Goal: Check status

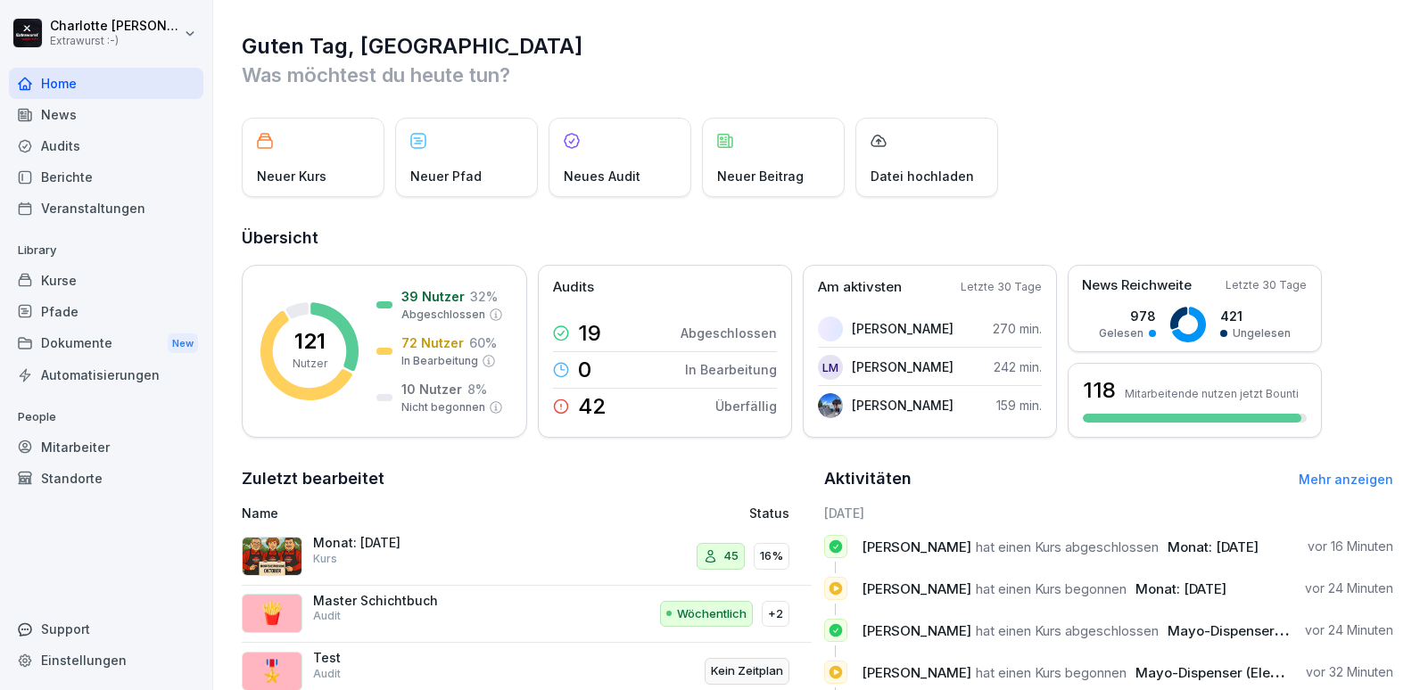
click at [54, 442] on div "Mitarbeiter" at bounding box center [106, 447] width 194 height 31
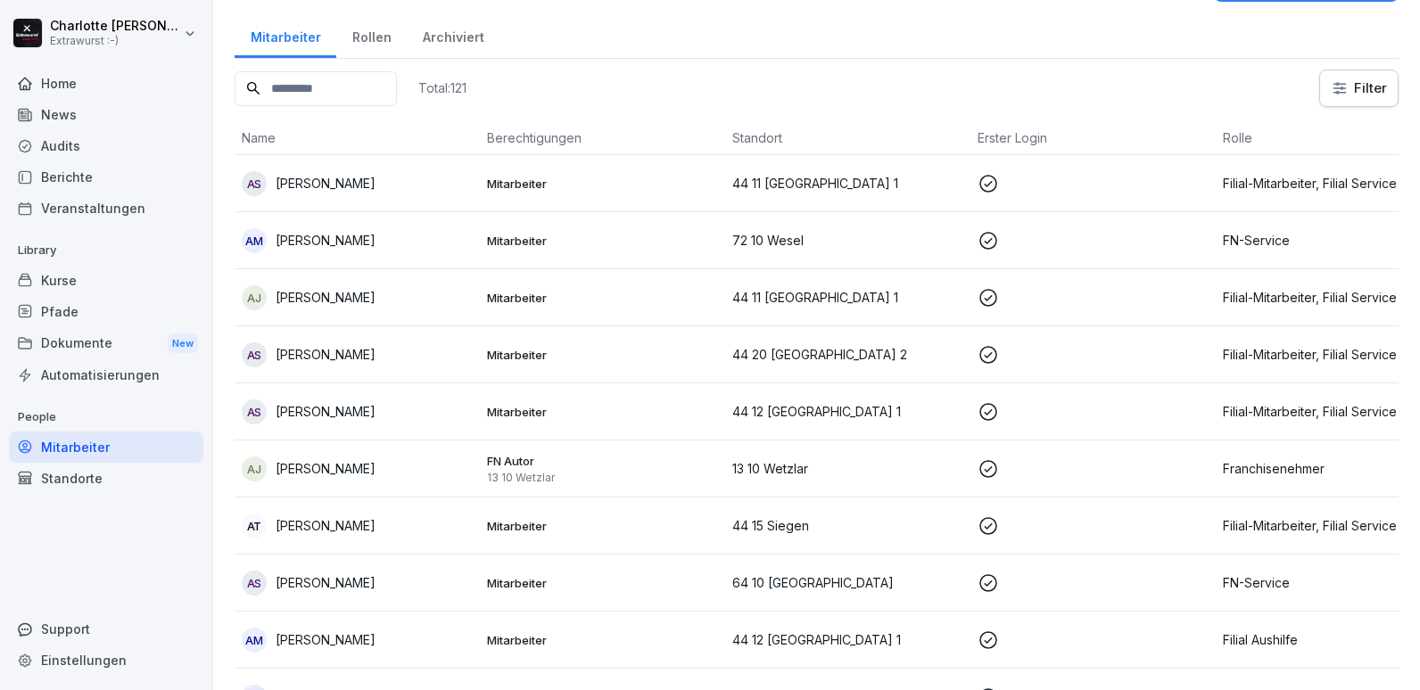
scroll to position [89, 0]
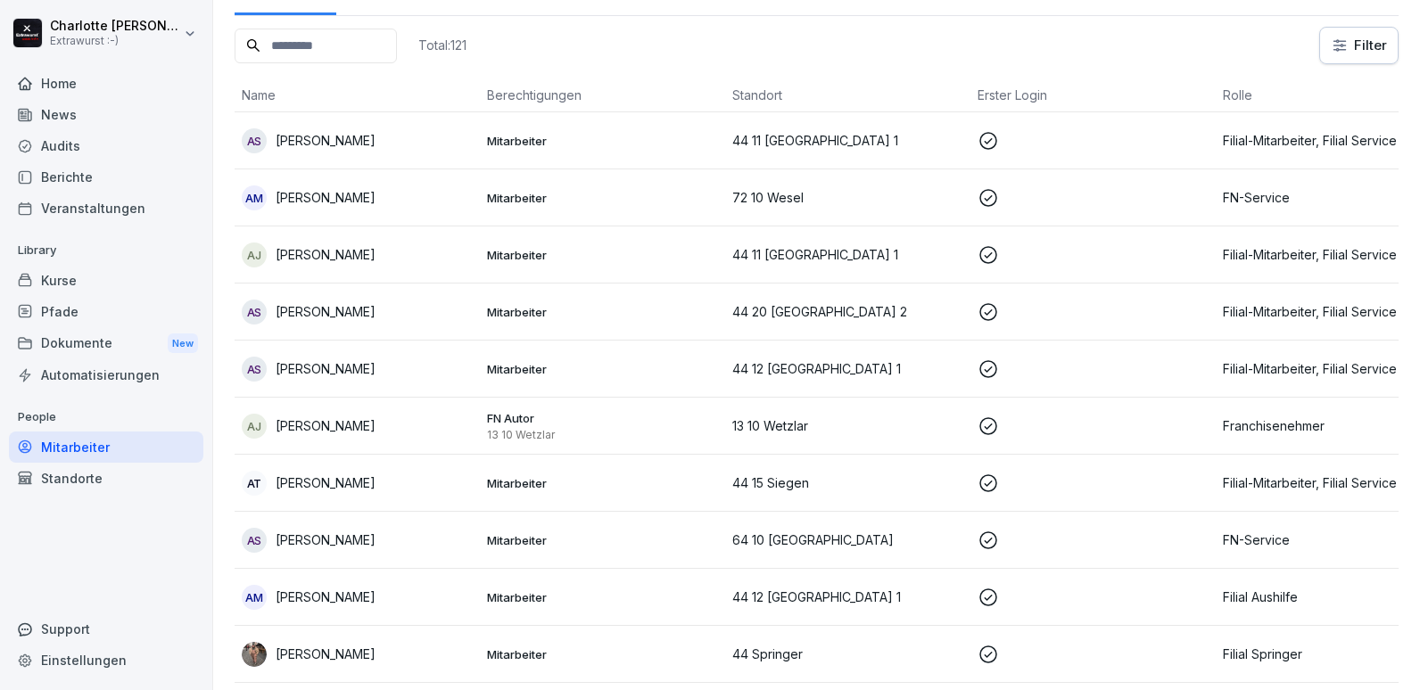
click at [339, 539] on p "[PERSON_NAME]" at bounding box center [326, 540] width 100 height 19
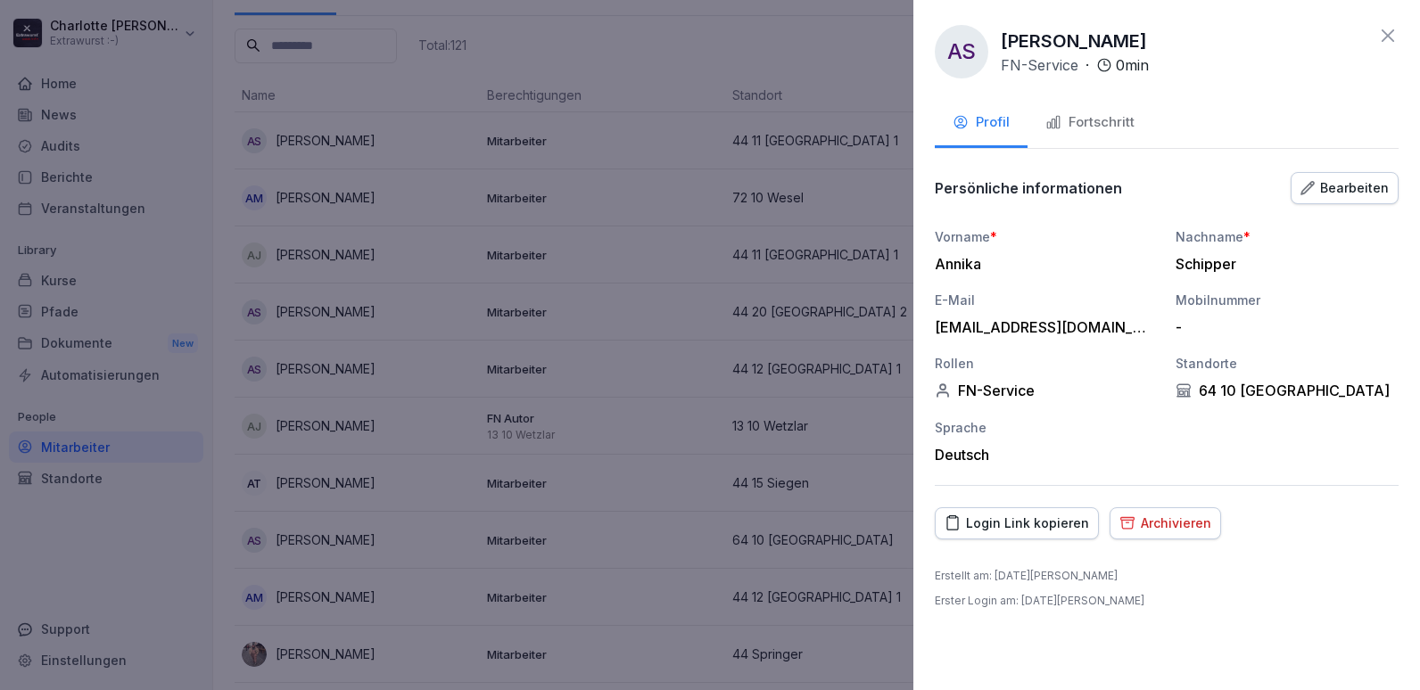
click at [1094, 122] on div "Fortschritt" at bounding box center [1089, 122] width 89 height 21
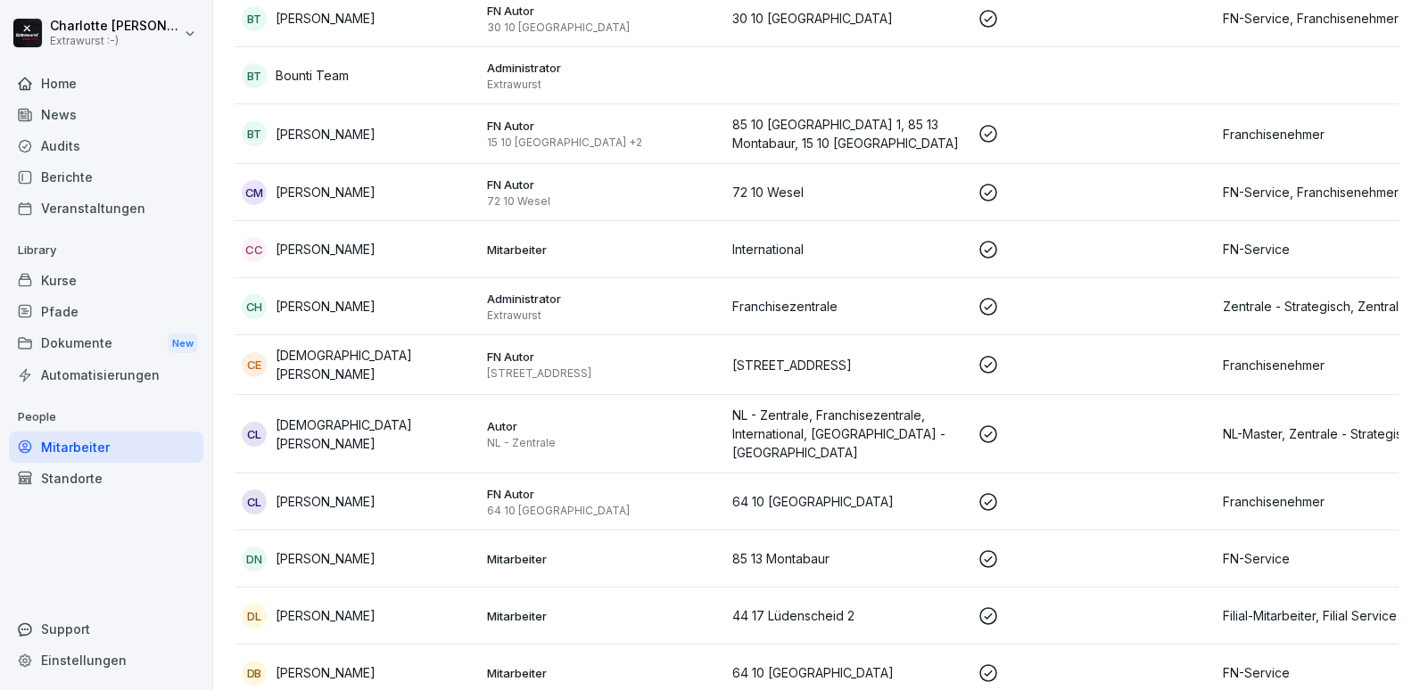
scroll to position [1160, 0]
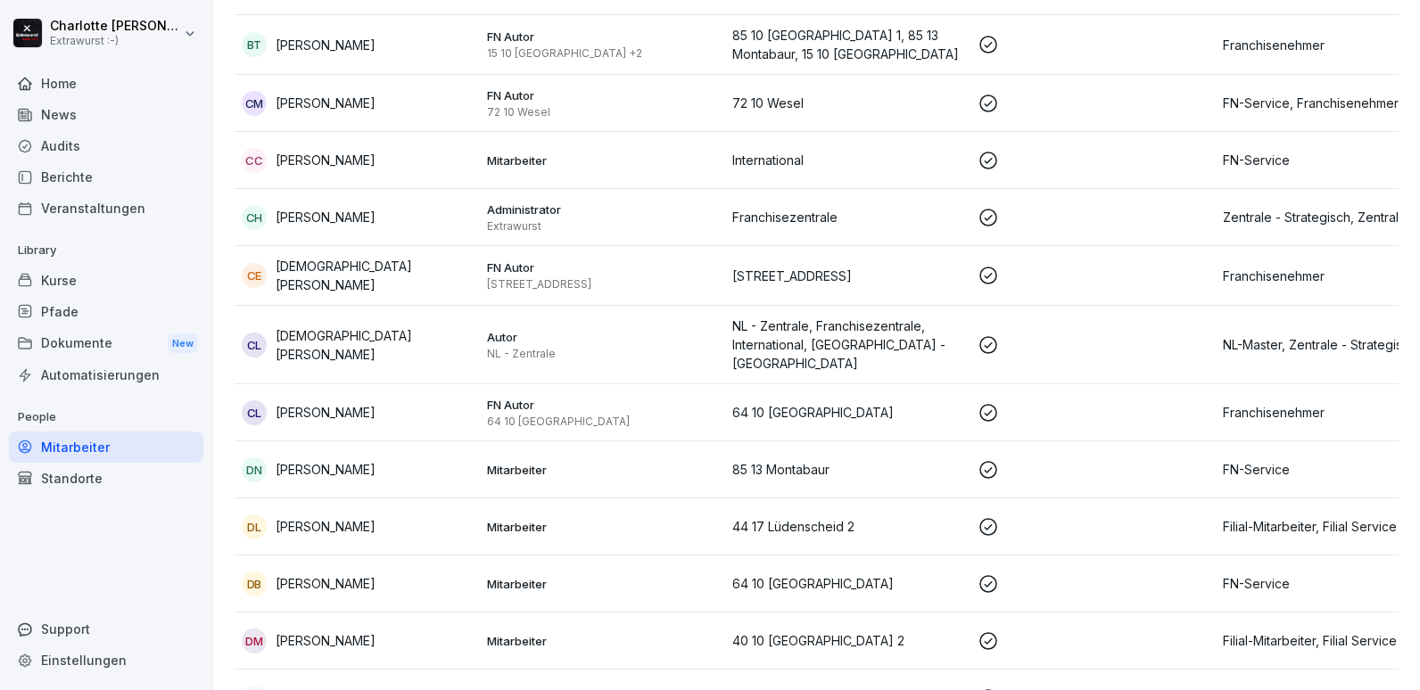
click at [329, 116] on td "CM [PERSON_NAME]" at bounding box center [357, 103] width 245 height 57
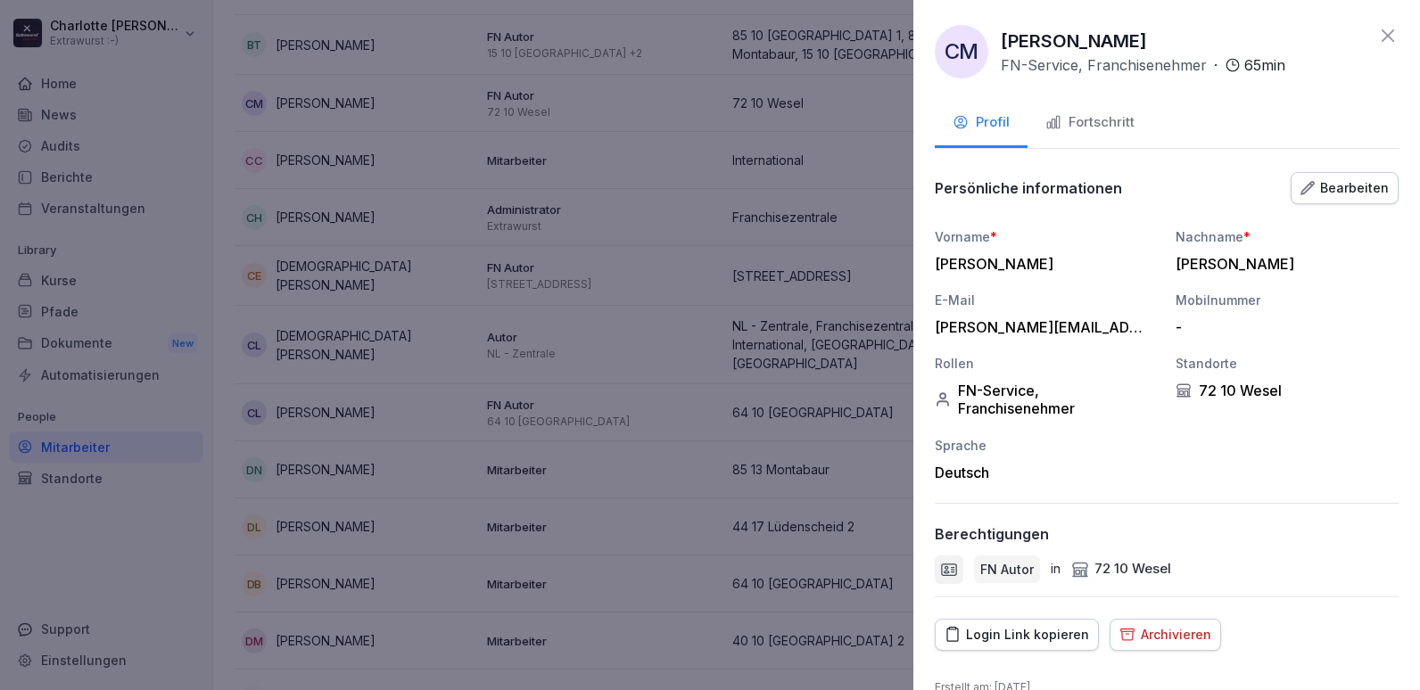
click at [1096, 126] on div "Fortschritt" at bounding box center [1089, 122] width 89 height 21
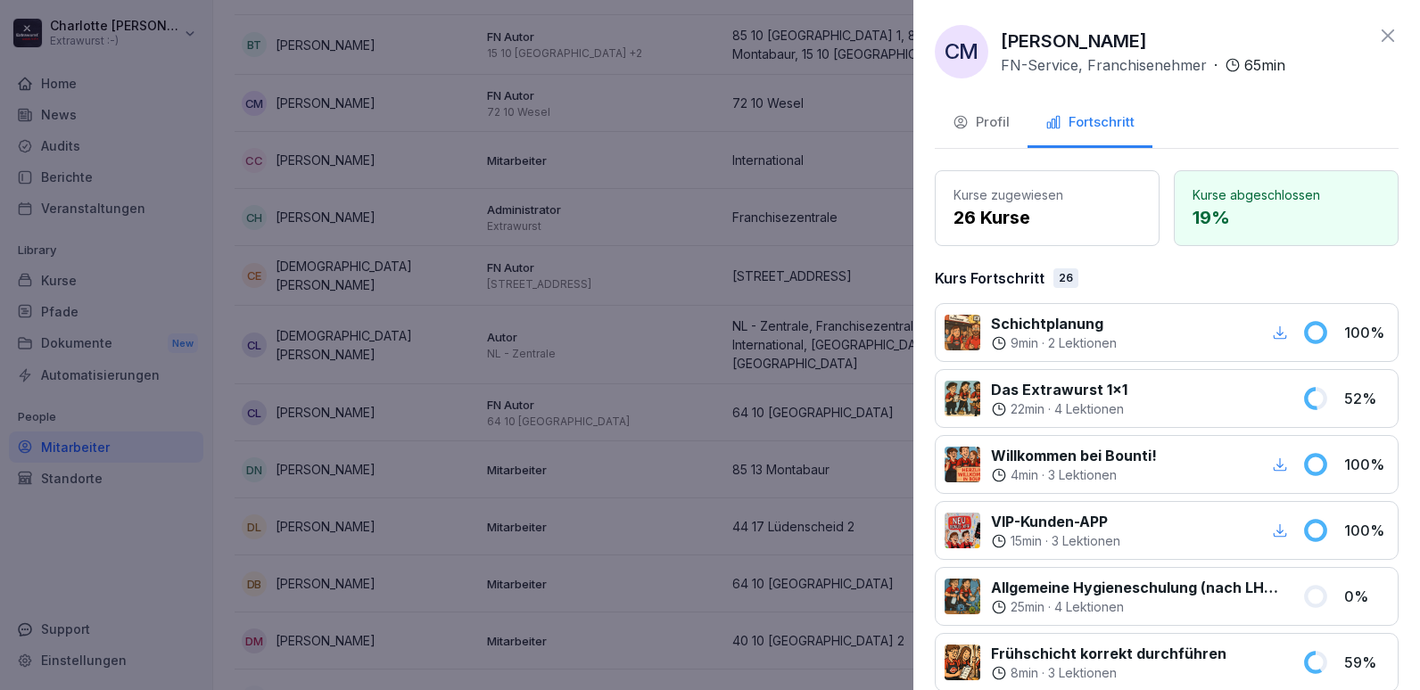
click at [315, 379] on div at bounding box center [710, 345] width 1420 height 690
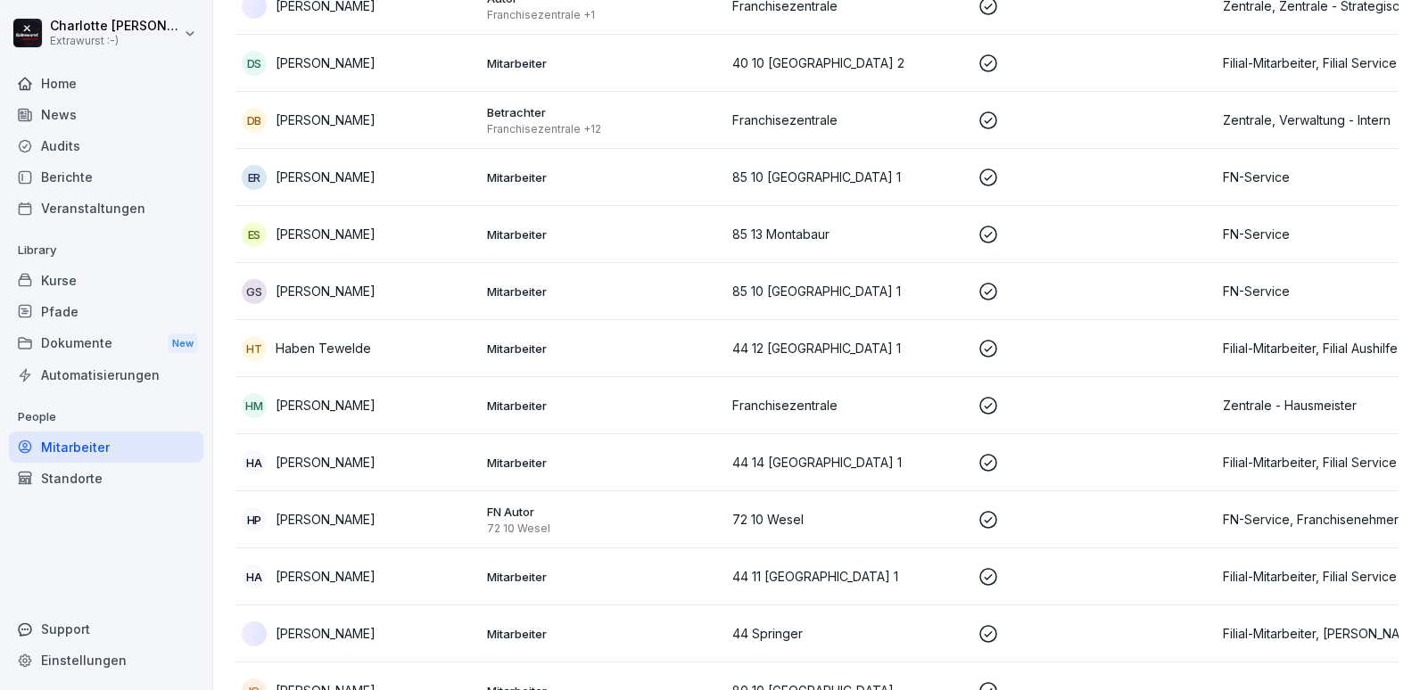
scroll to position [1962, 0]
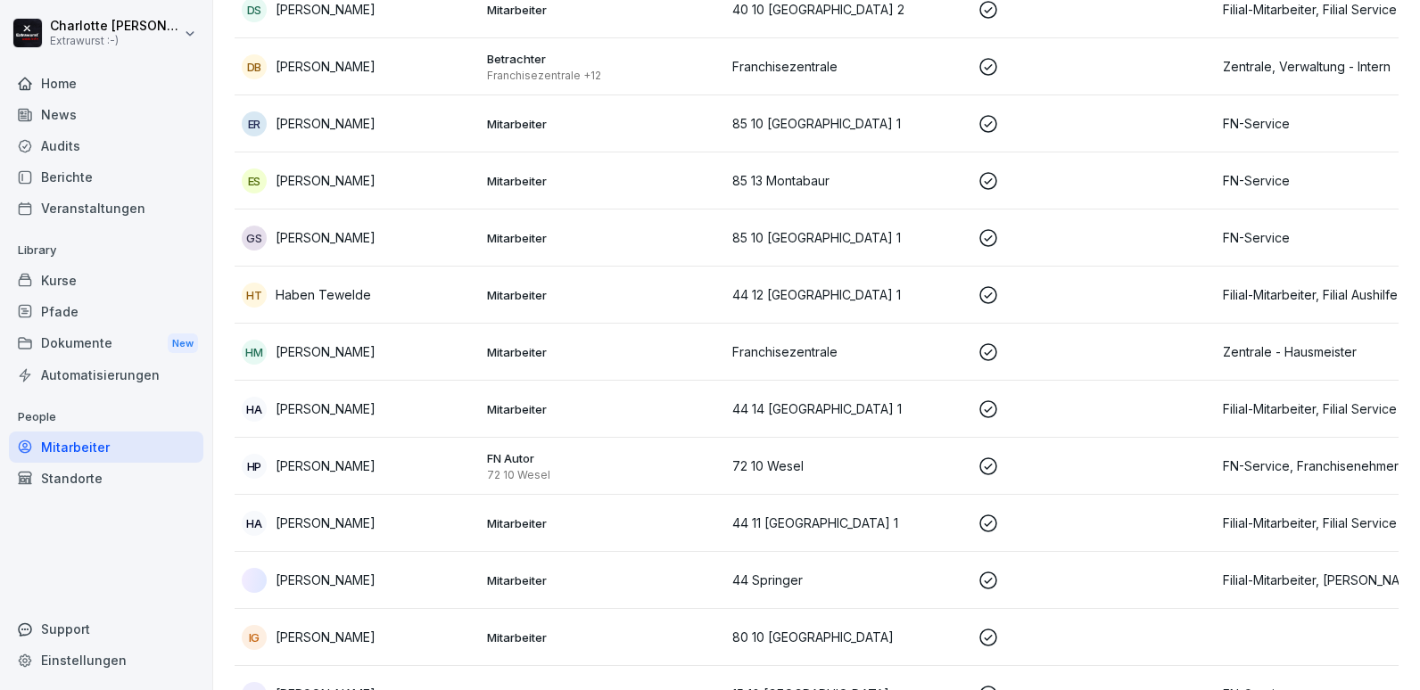
click at [348, 457] on p "[PERSON_NAME]" at bounding box center [326, 466] width 100 height 19
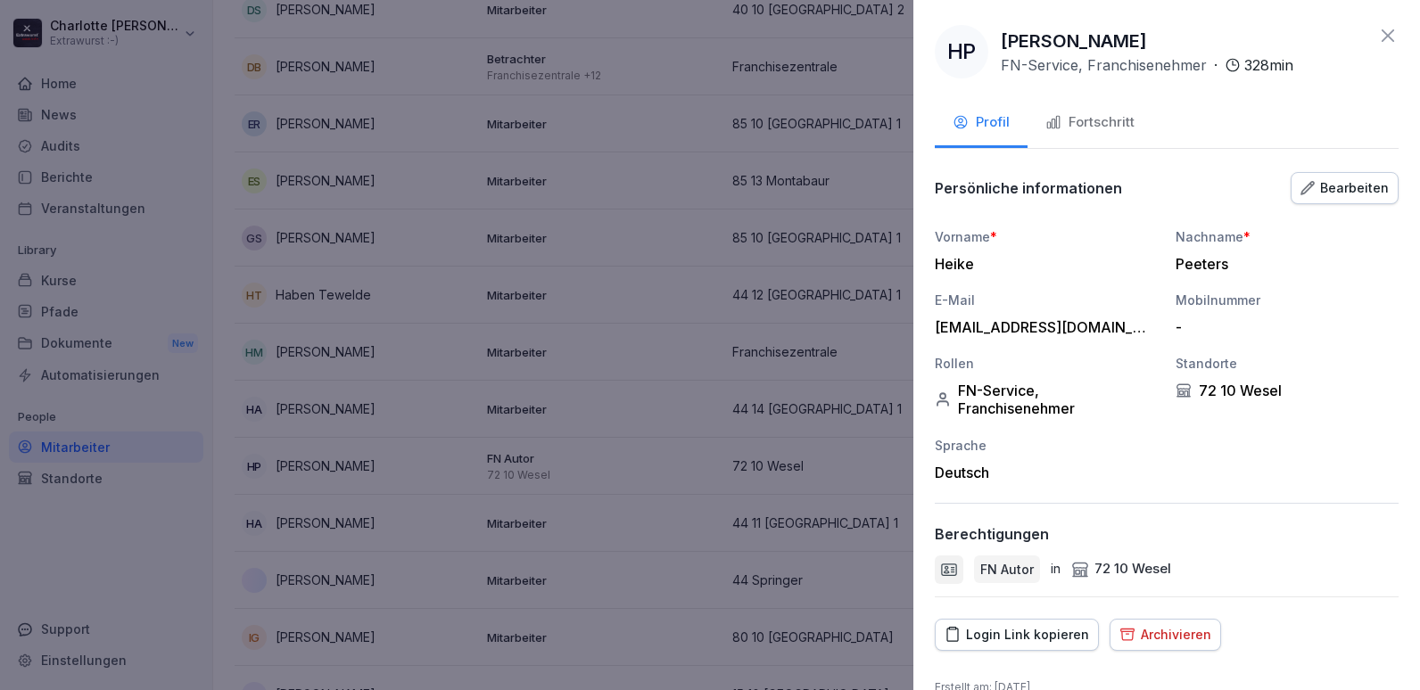
click at [1102, 128] on div "Fortschritt" at bounding box center [1089, 122] width 89 height 21
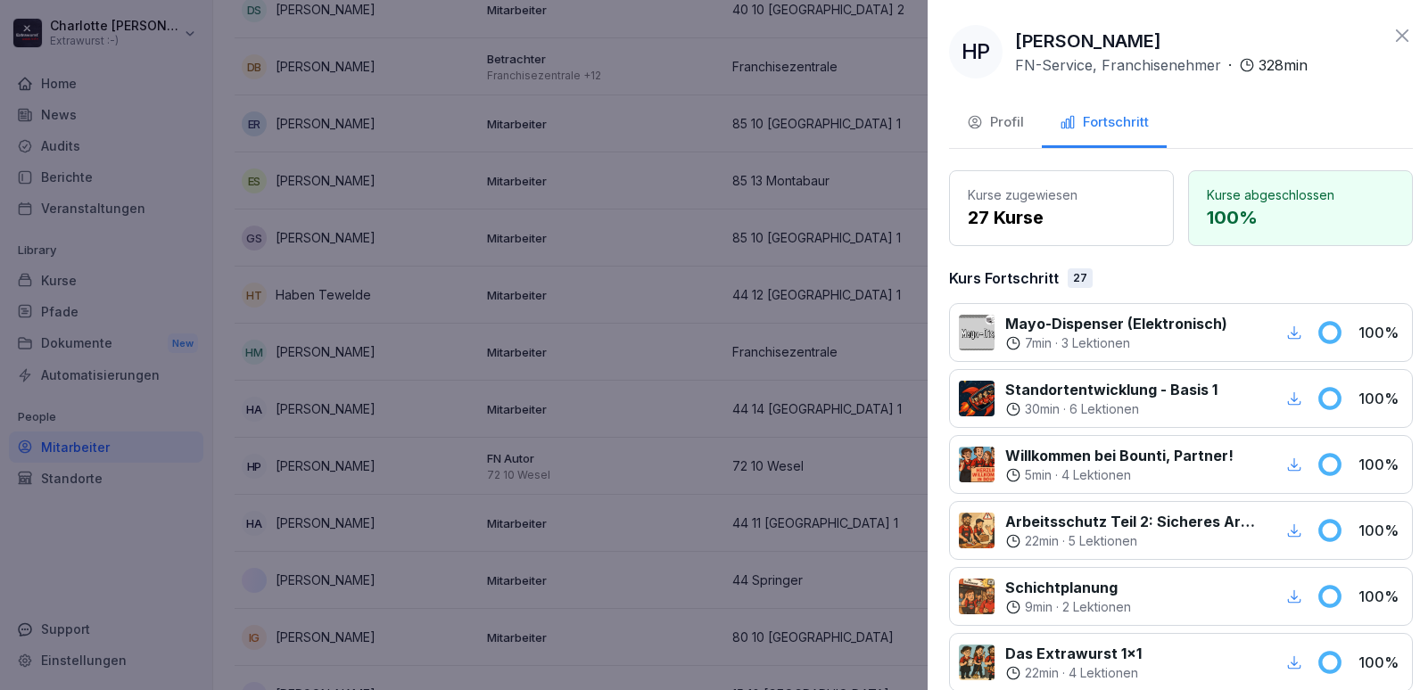
click at [273, 328] on div at bounding box center [710, 345] width 1420 height 690
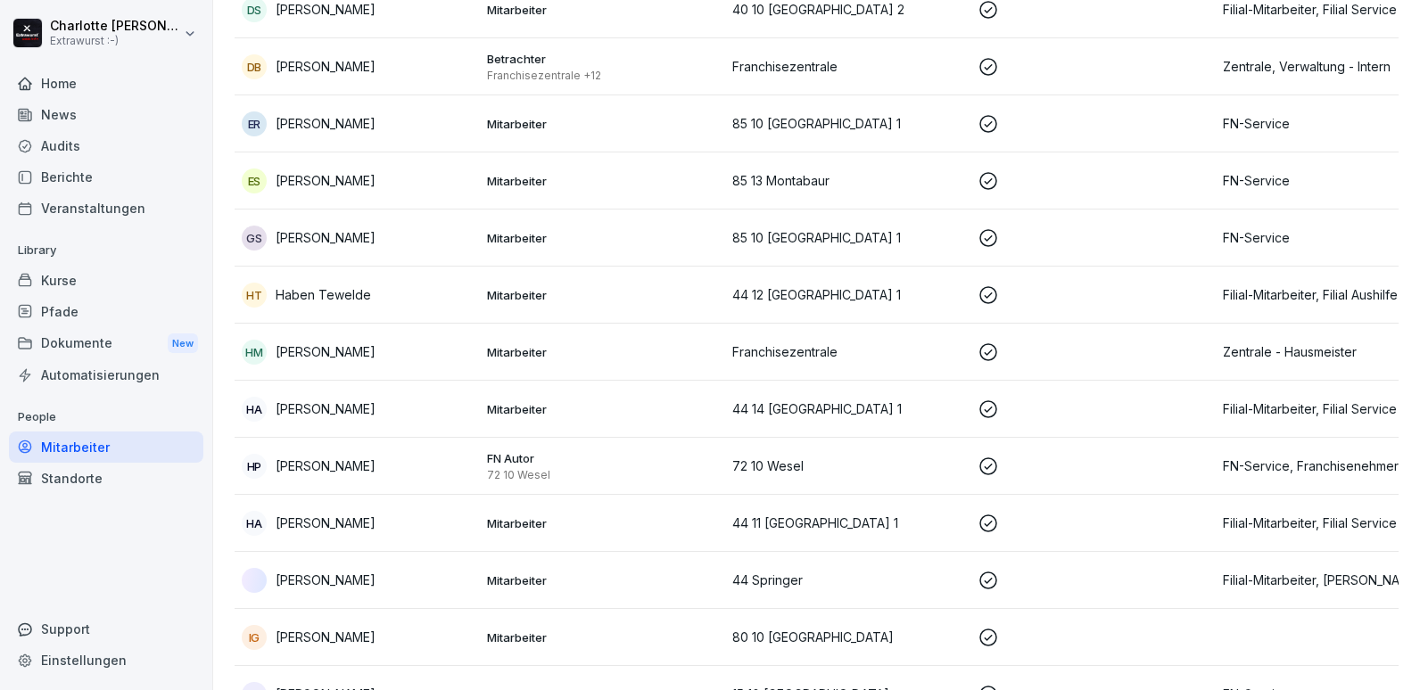
click at [351, 343] on p "[PERSON_NAME]" at bounding box center [326, 352] width 100 height 19
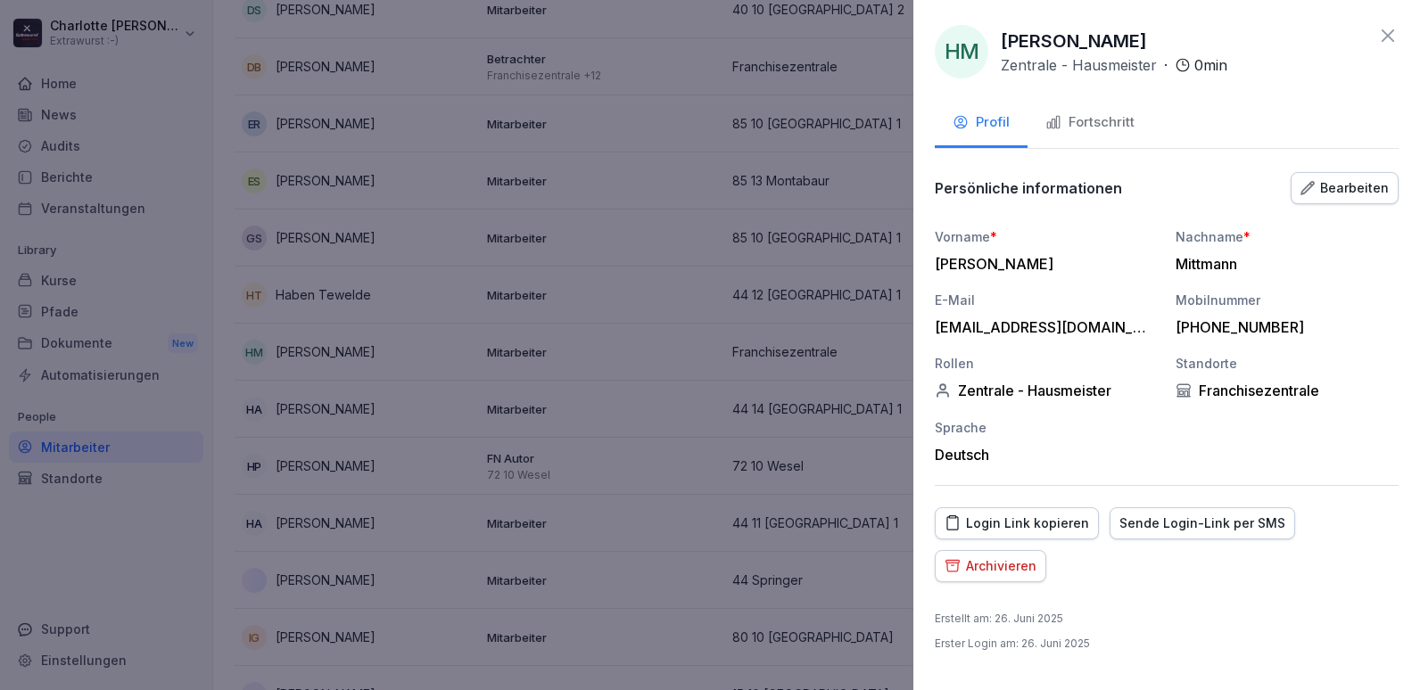
click at [1108, 113] on div "Fortschritt" at bounding box center [1089, 122] width 89 height 21
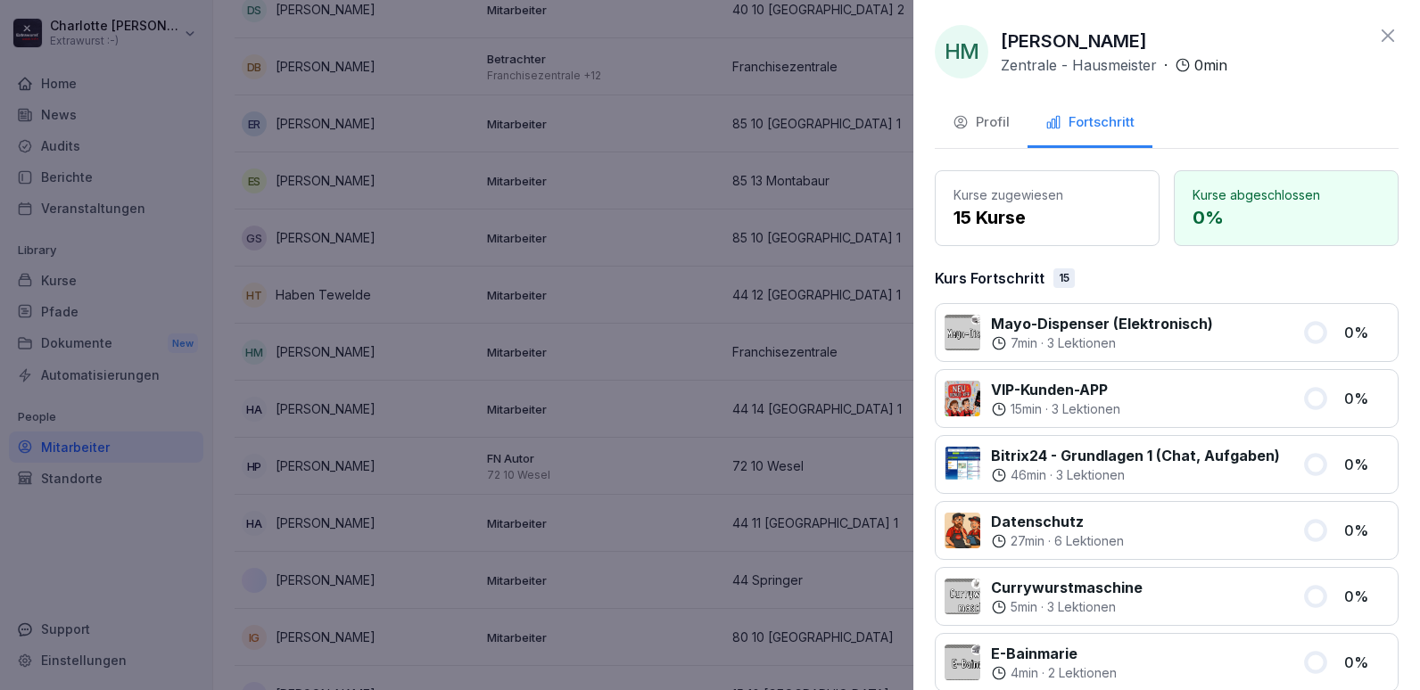
click at [343, 603] on div at bounding box center [710, 345] width 1420 height 690
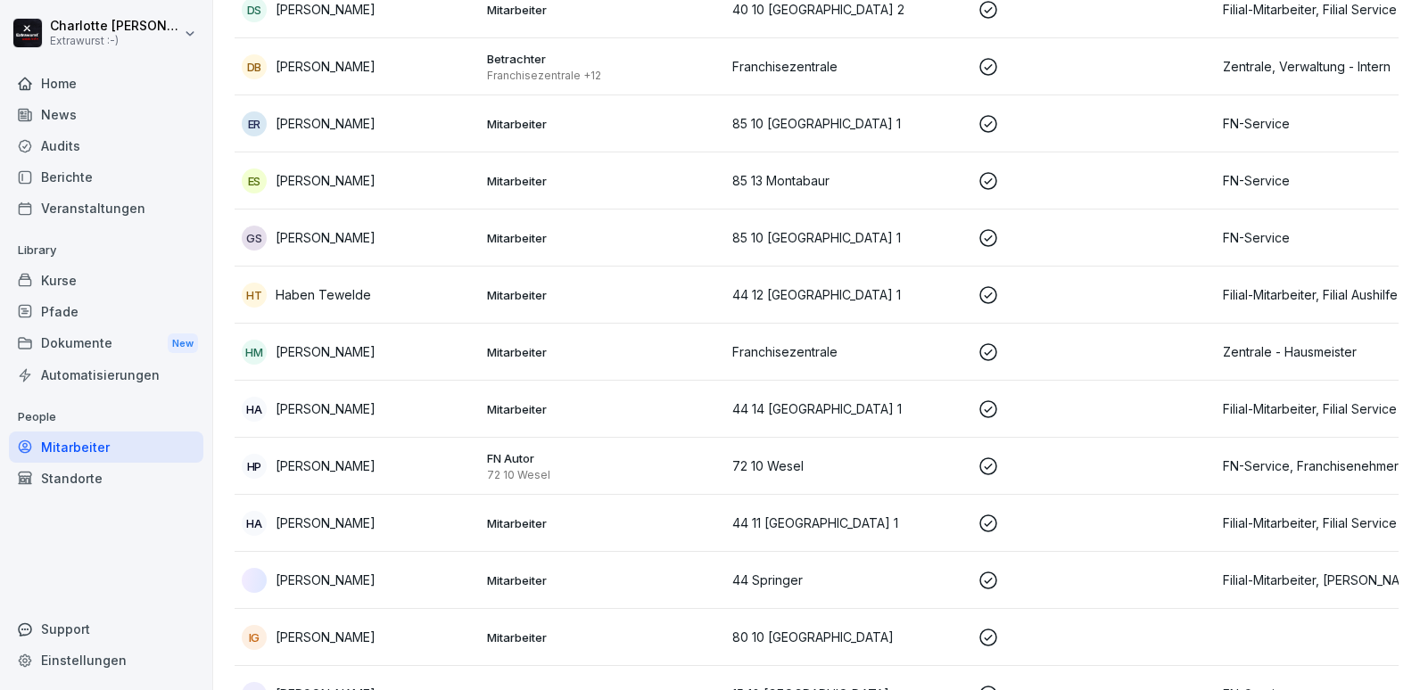
click at [350, 628] on p "[PERSON_NAME]" at bounding box center [326, 637] width 100 height 19
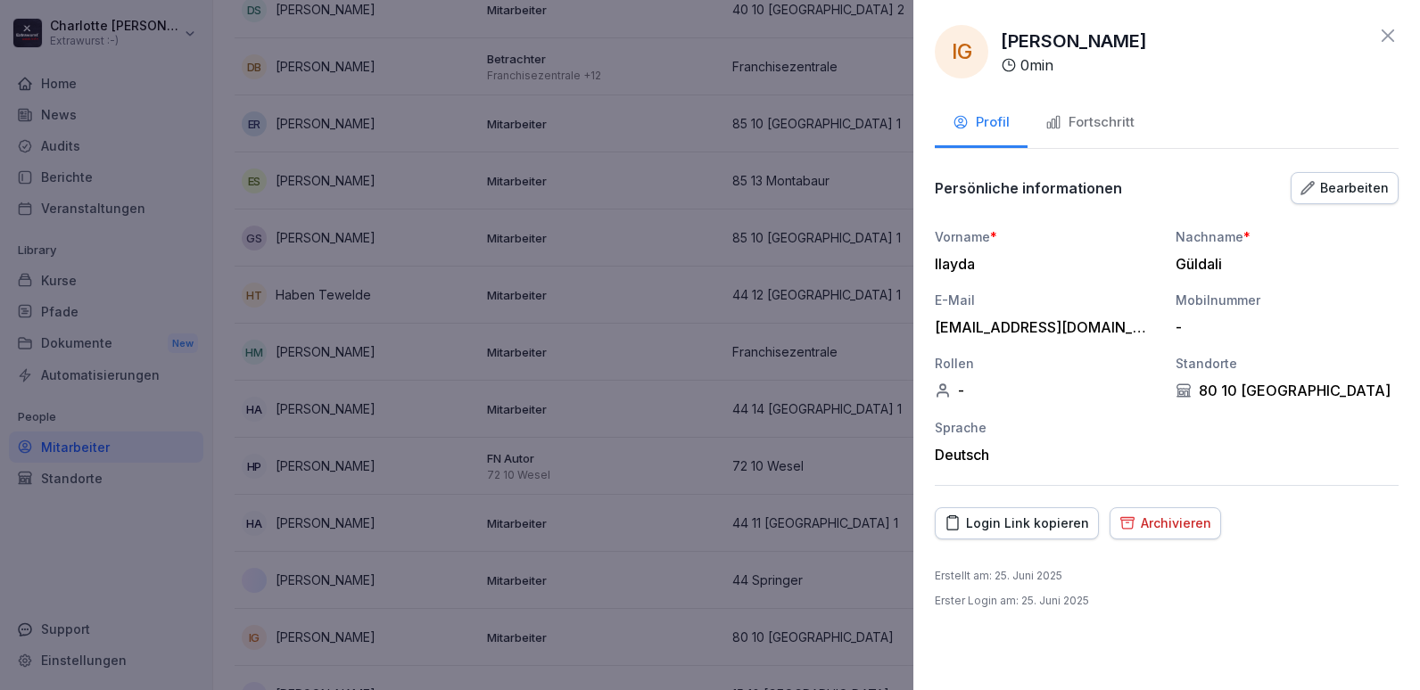
click at [1080, 124] on div "Fortschritt" at bounding box center [1089, 122] width 89 height 21
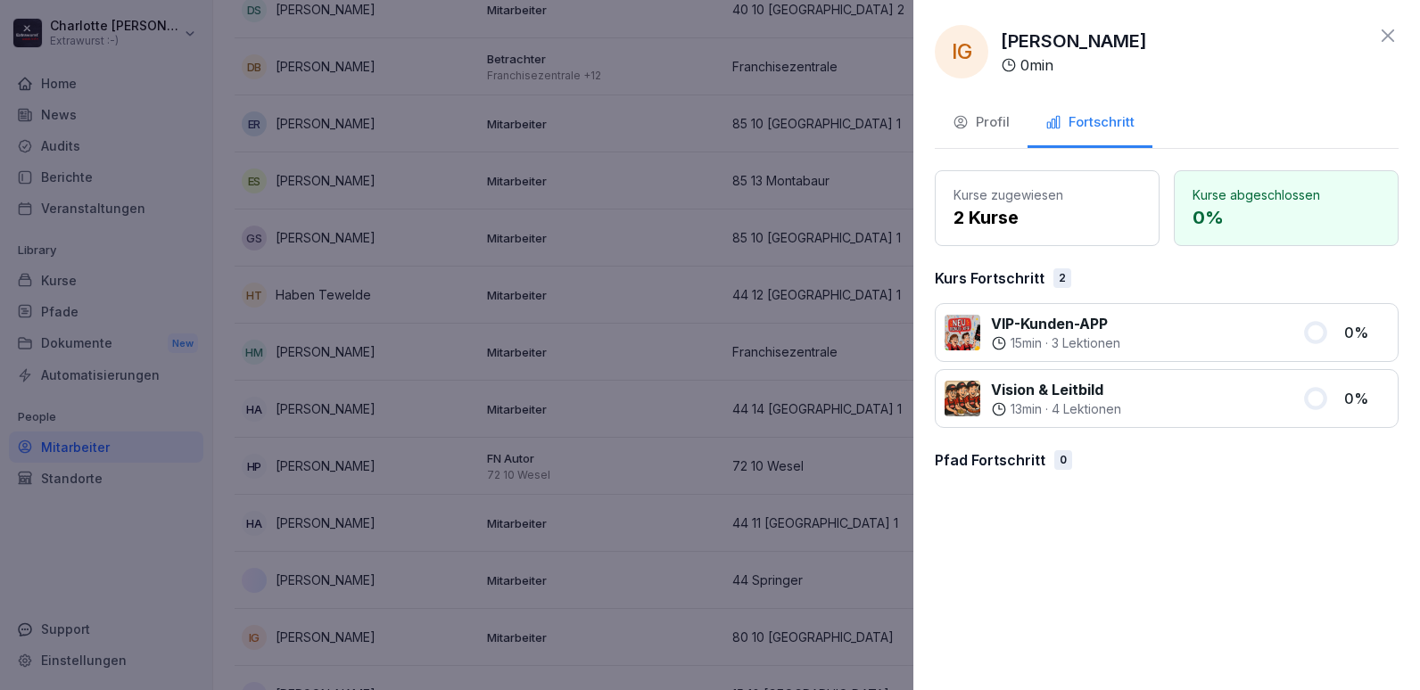
click at [683, 277] on div at bounding box center [710, 345] width 1420 height 690
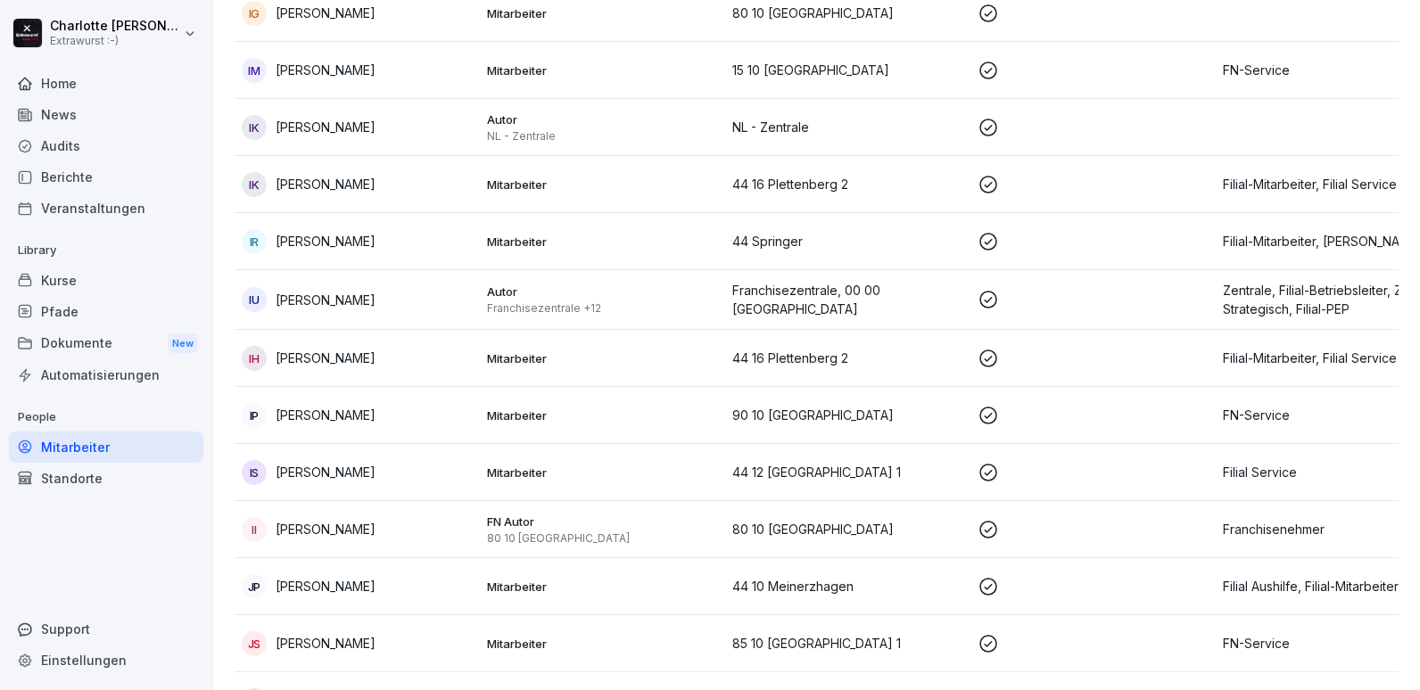
scroll to position [2676, 0]
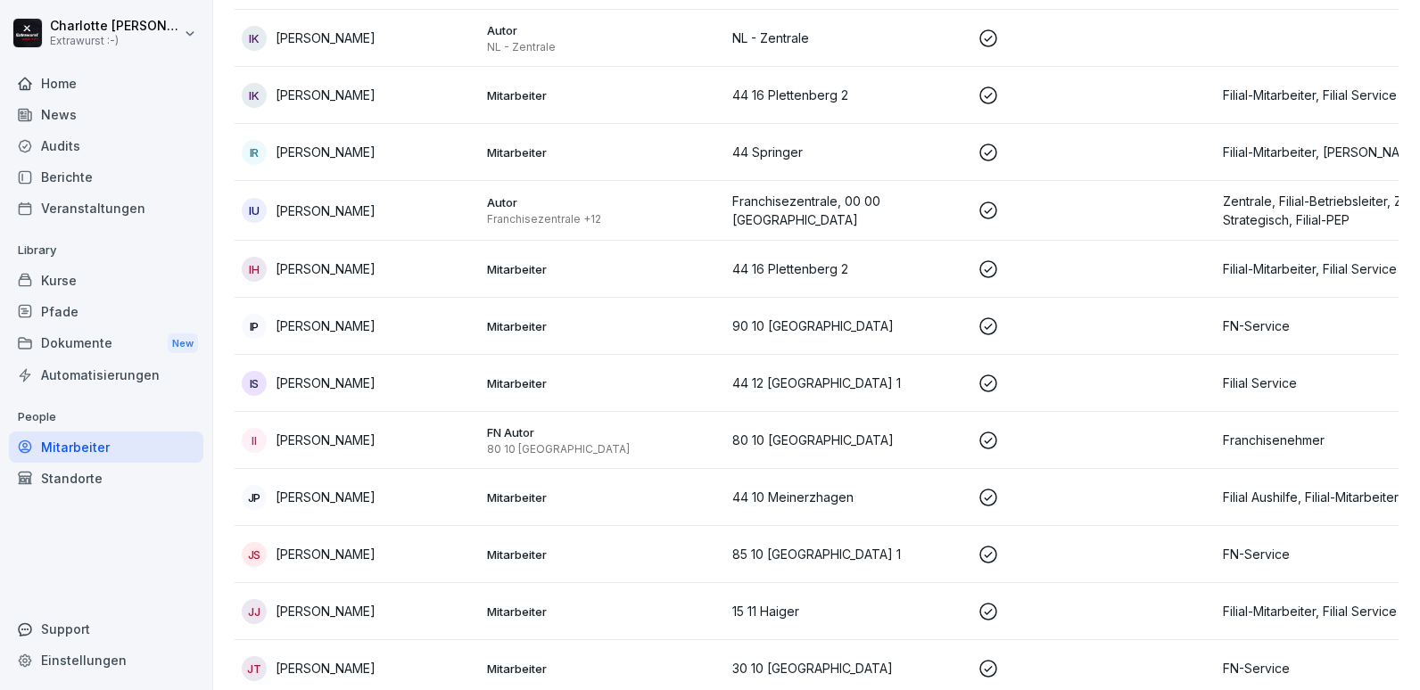
click at [348, 488] on p "[PERSON_NAME]" at bounding box center [326, 497] width 100 height 19
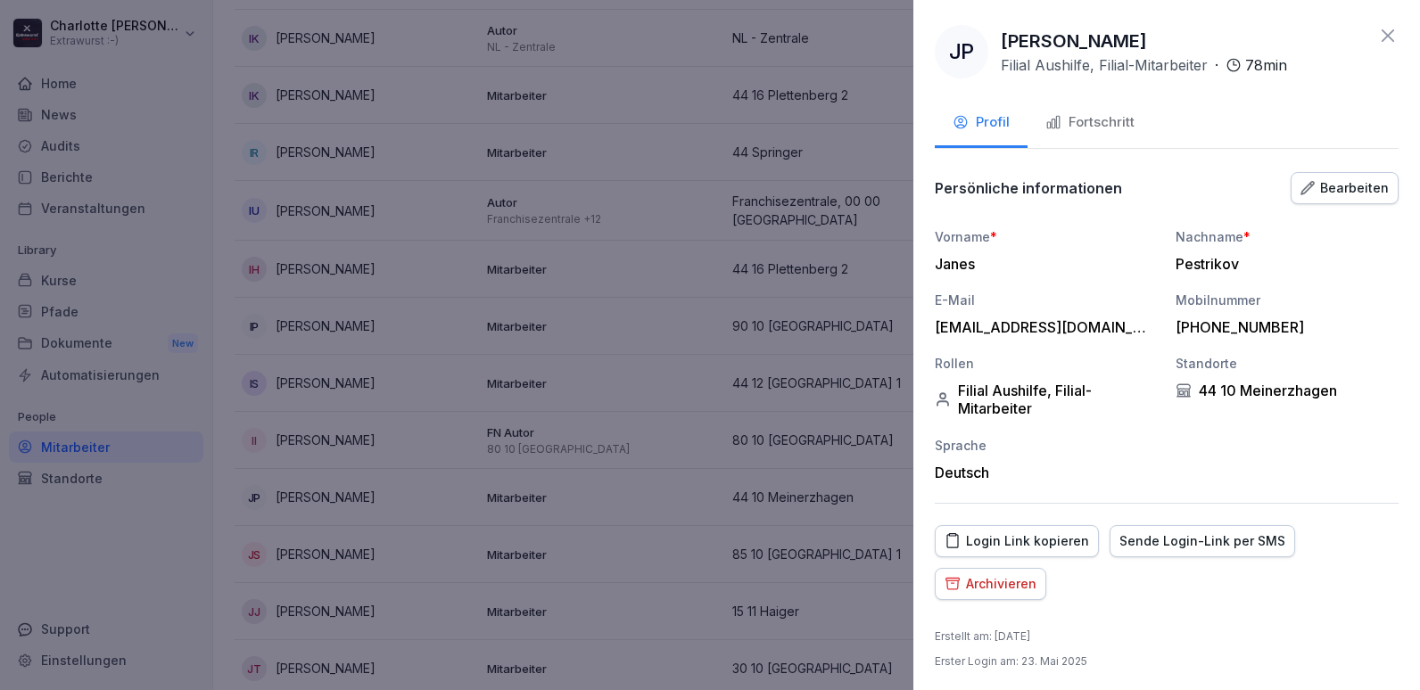
click at [1101, 127] on div "Fortschritt" at bounding box center [1089, 122] width 89 height 21
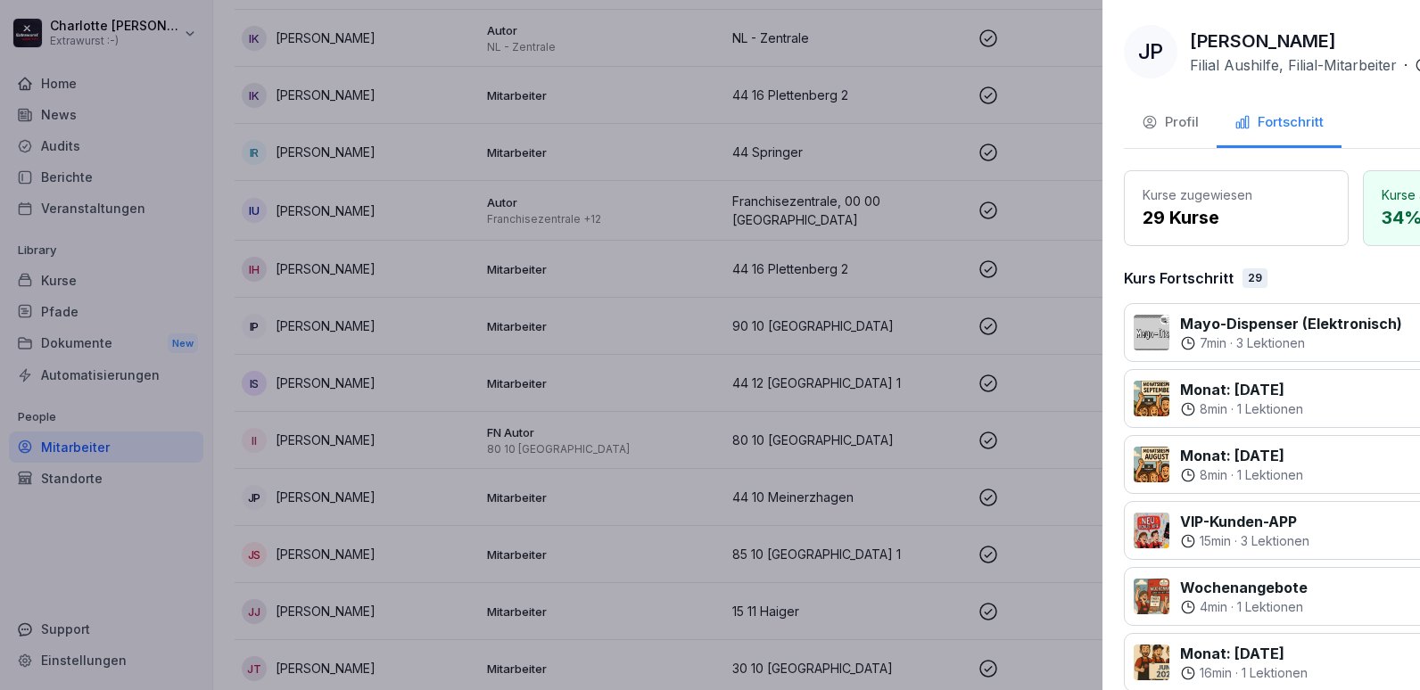
click at [671, 188] on div at bounding box center [710, 345] width 1420 height 690
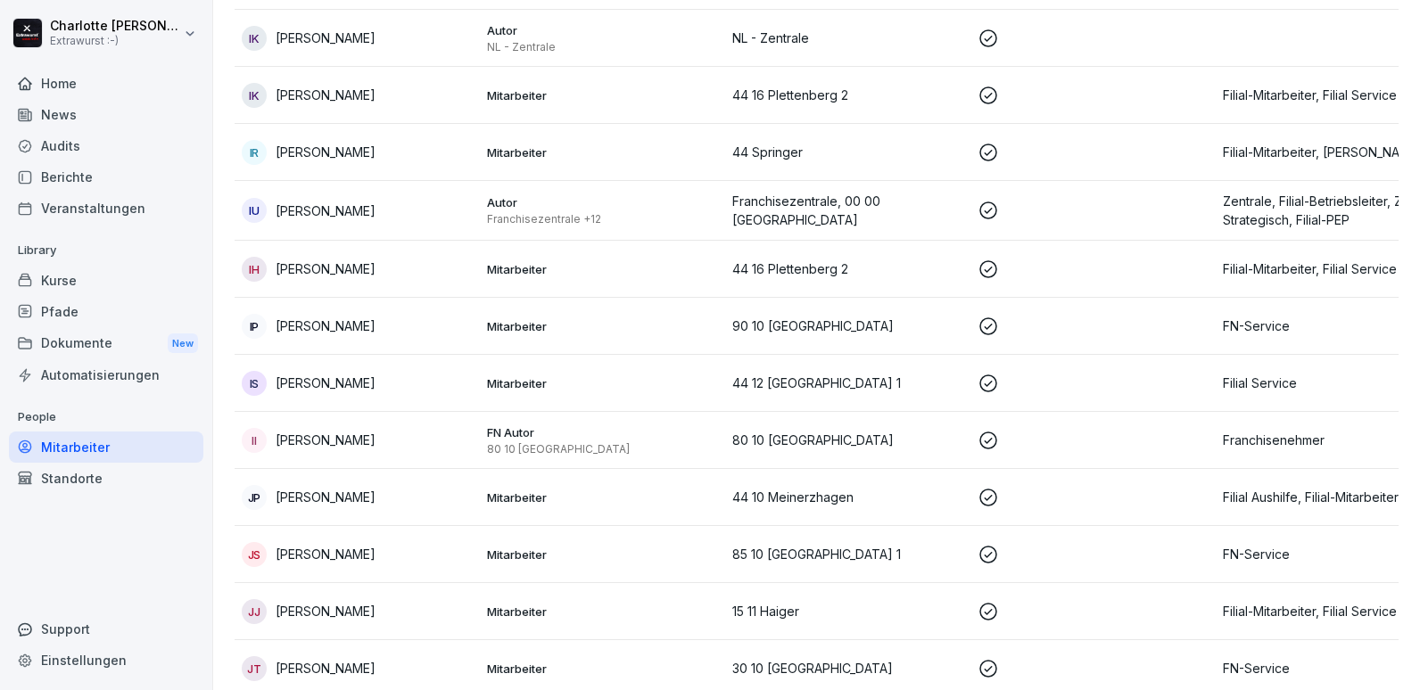
click at [326, 602] on p "[PERSON_NAME]" at bounding box center [326, 611] width 100 height 19
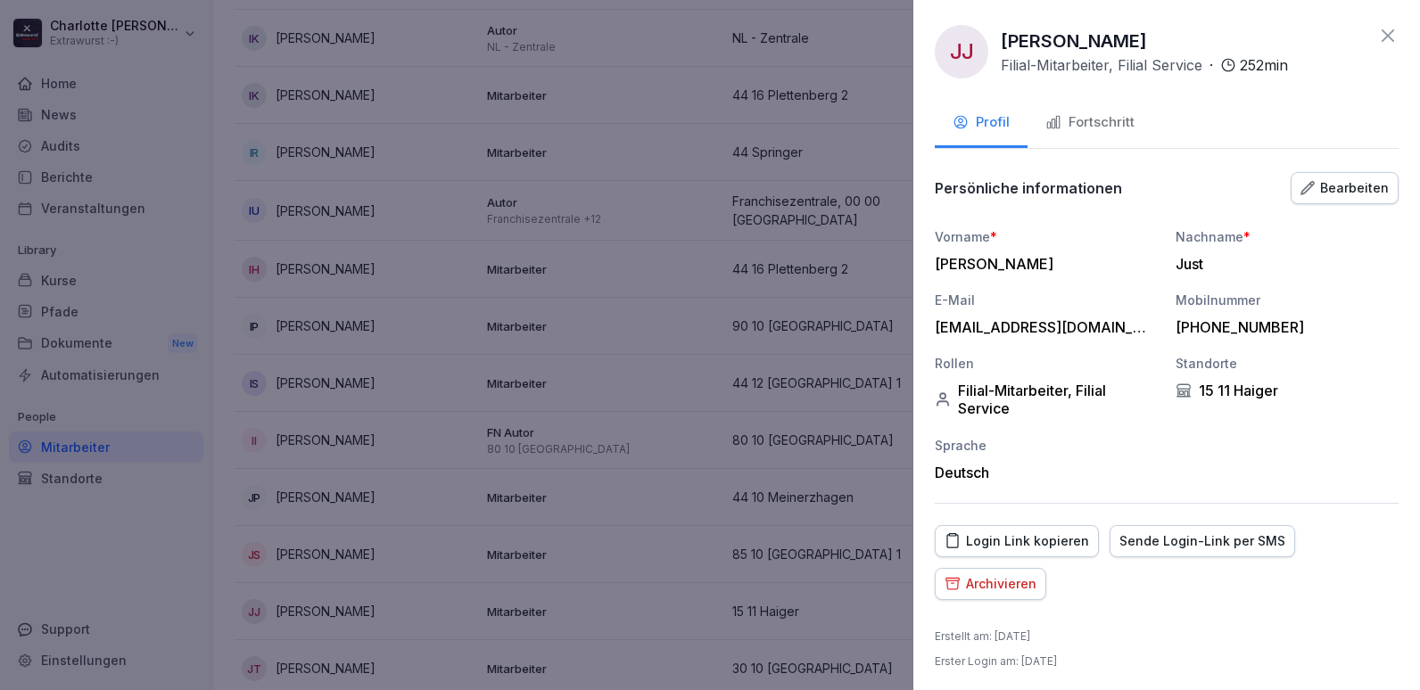
click at [1097, 128] on div "Fortschritt" at bounding box center [1089, 122] width 89 height 21
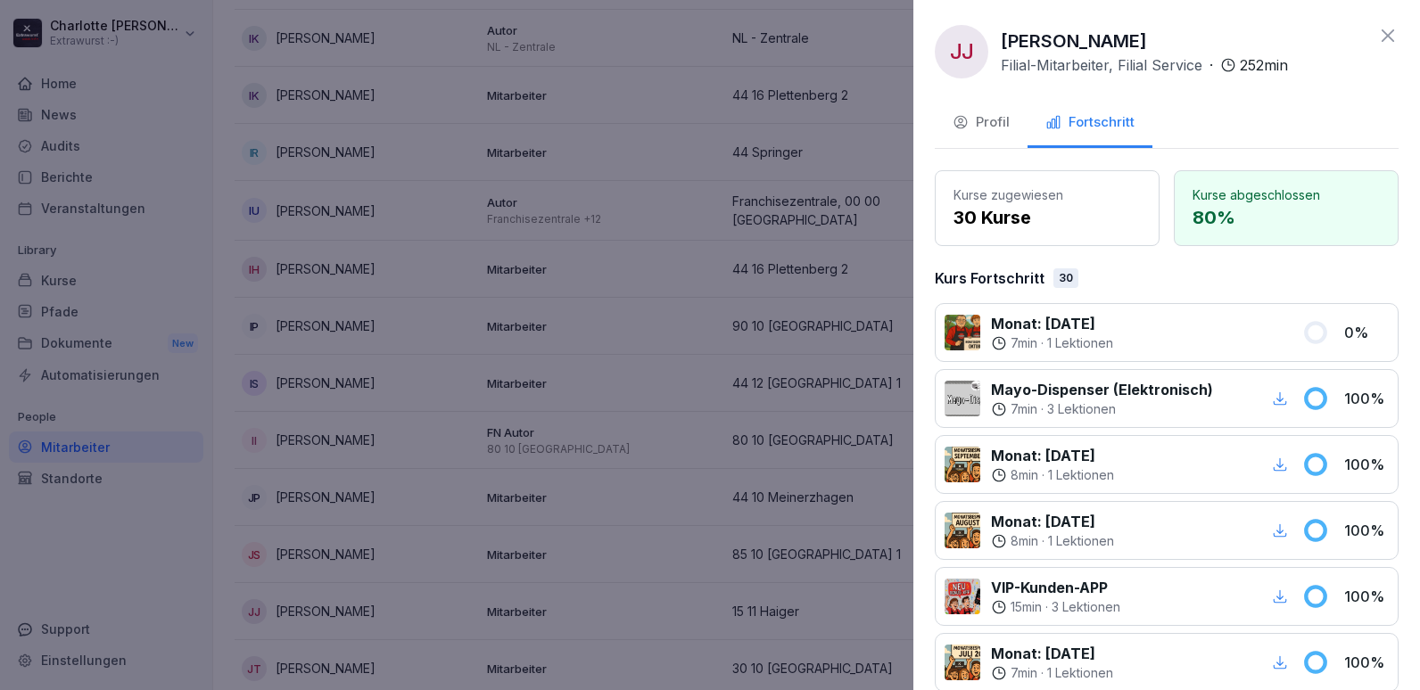
click at [1275, 202] on p "Kurse abgeschlossen" at bounding box center [1286, 195] width 187 height 19
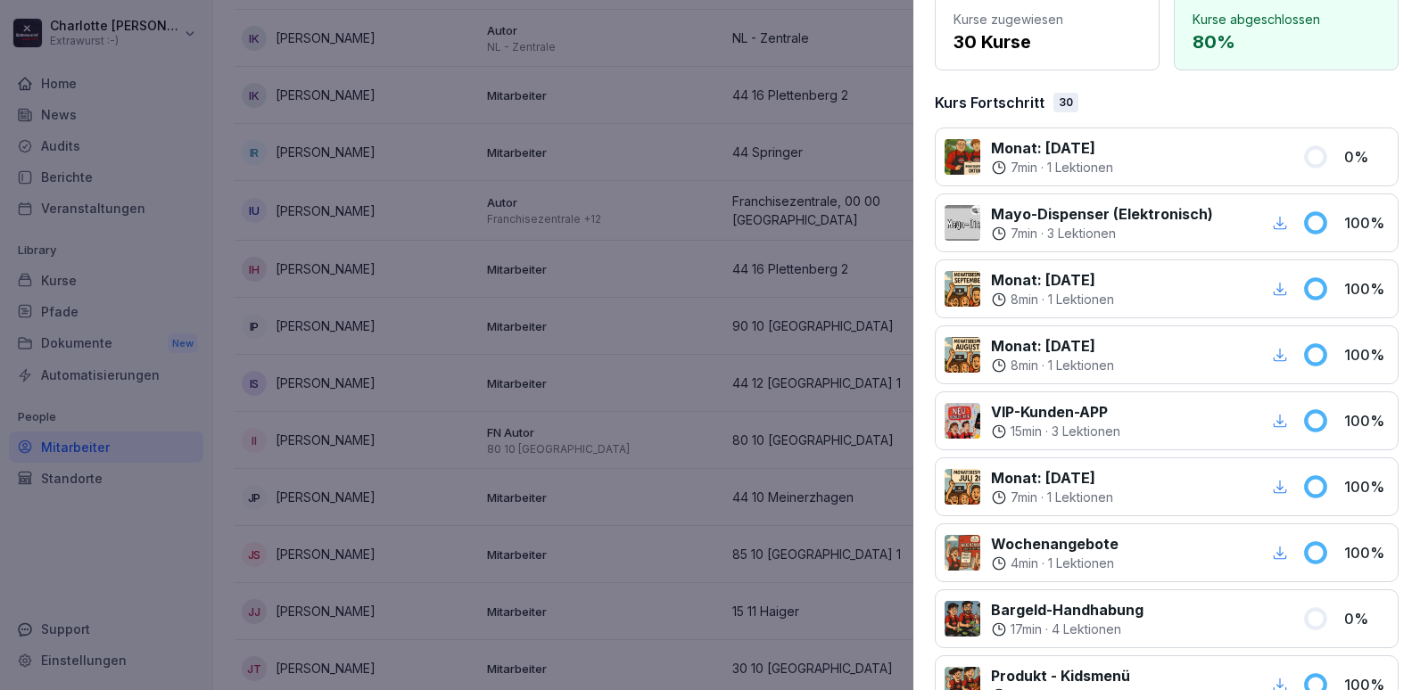
scroll to position [0, 0]
